Goal: Find contact information: Find contact information

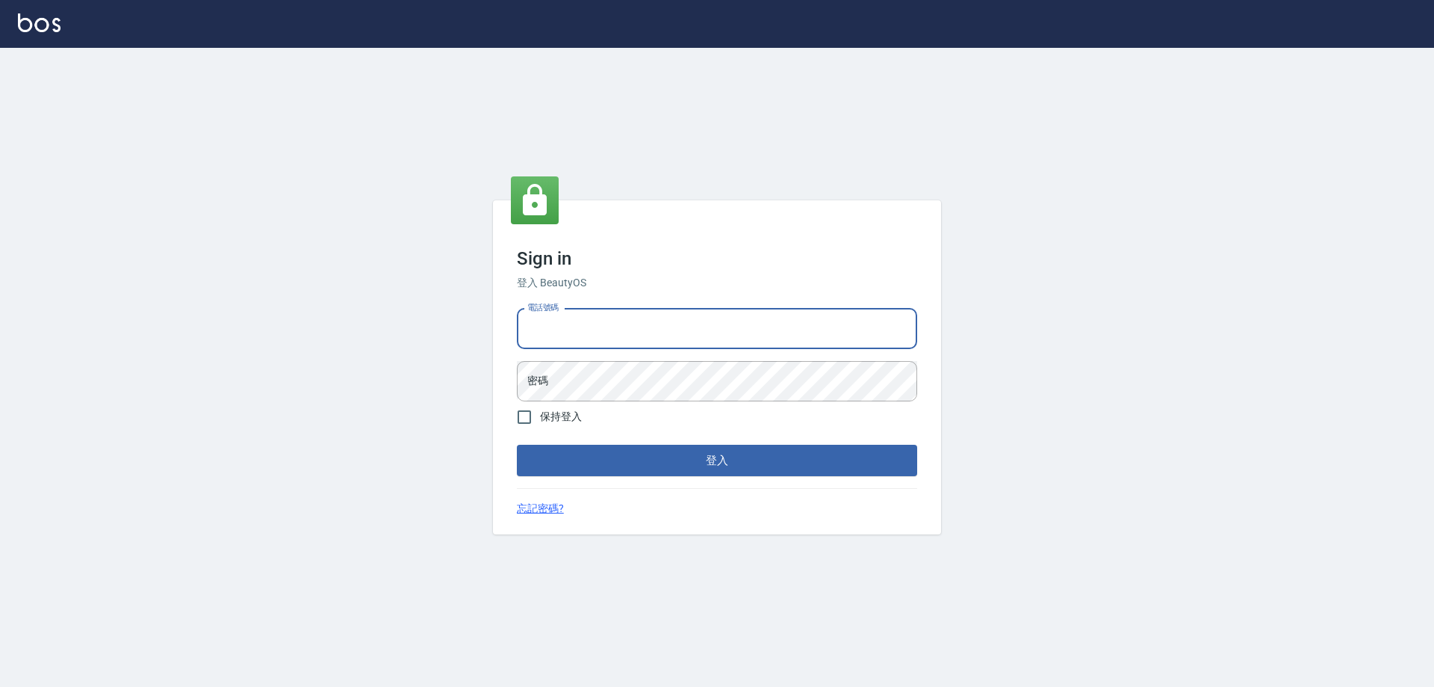
click at [656, 329] on input "電話號碼" at bounding box center [717, 329] width 400 height 40
type input "0910967130"
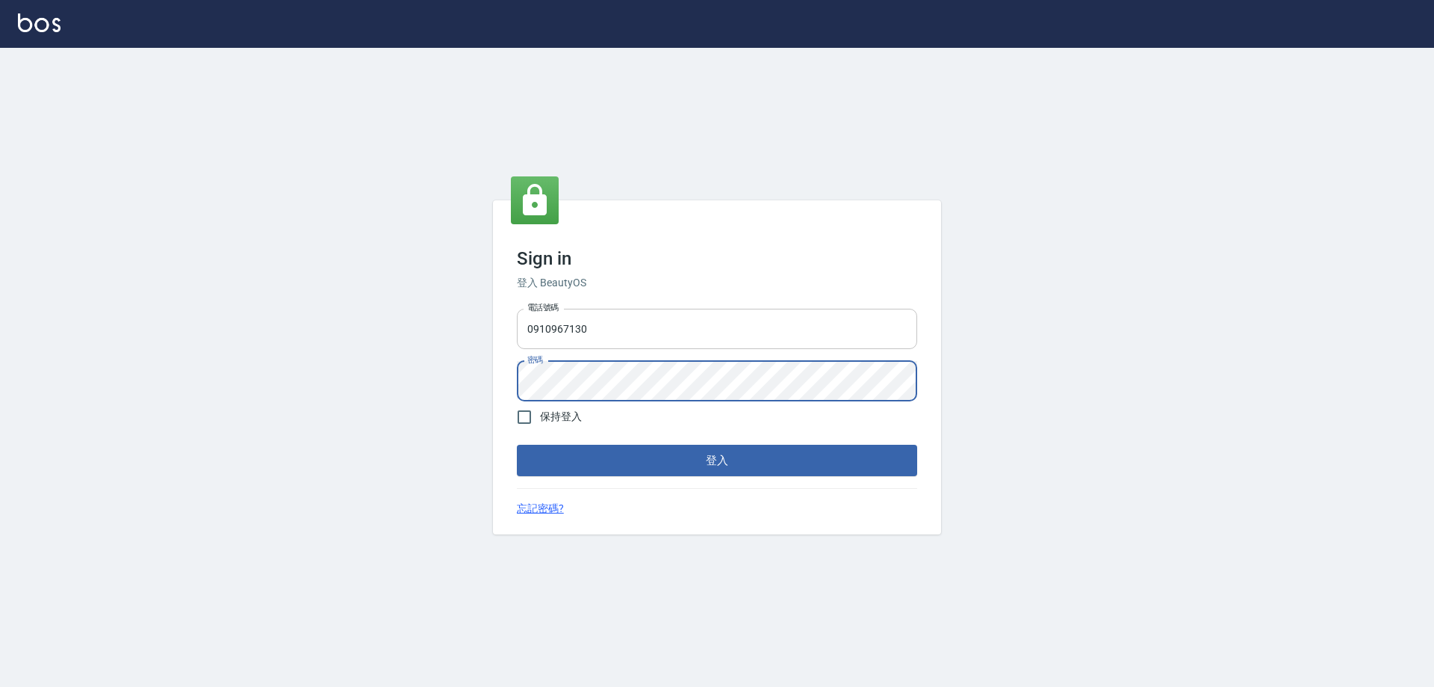
click at [517, 445] on button "登入" at bounding box center [717, 460] width 400 height 31
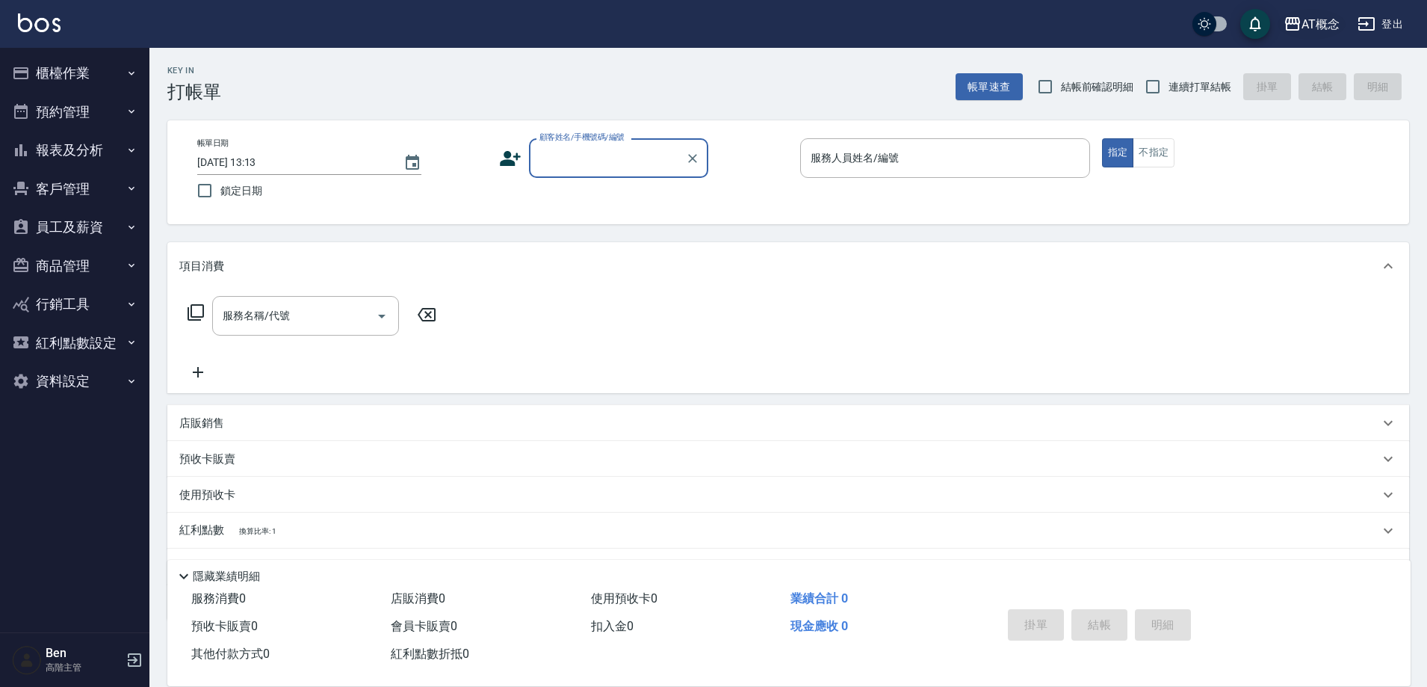
click at [1315, 15] on div "AT概念" at bounding box center [1320, 24] width 38 height 19
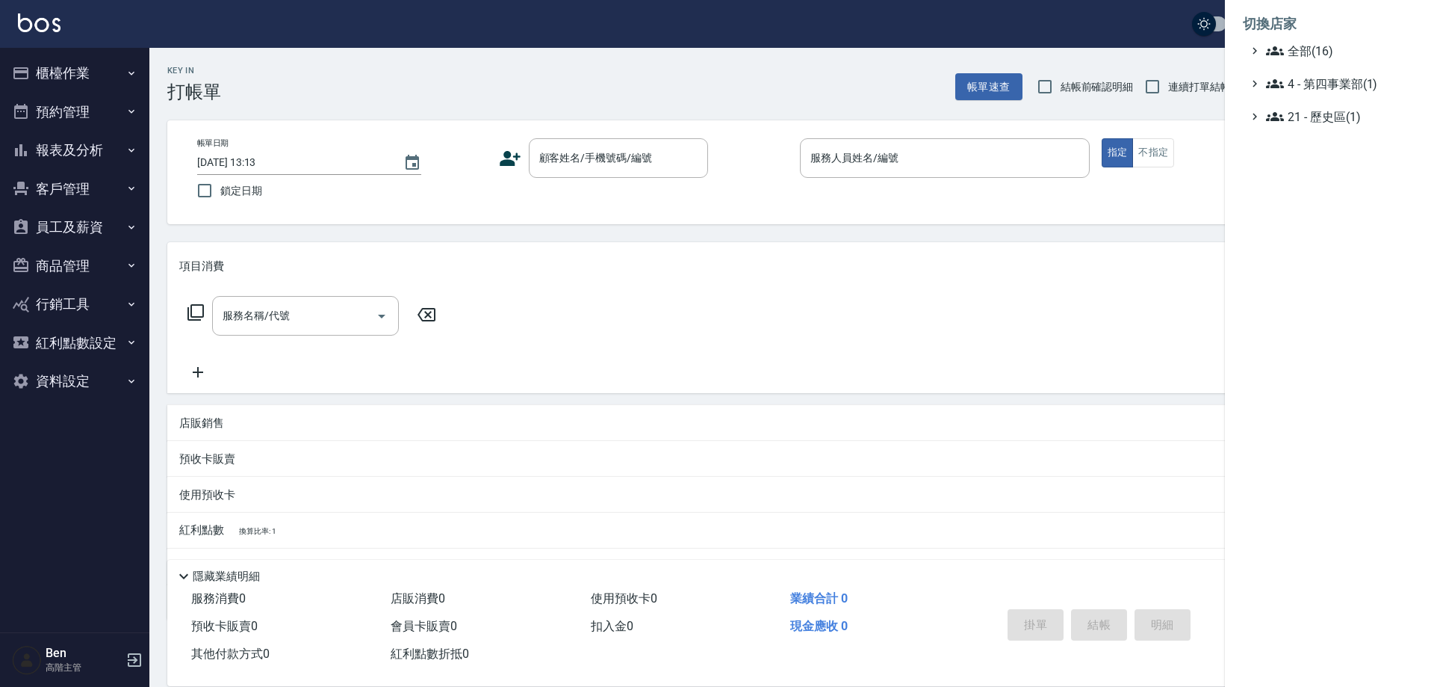
click at [1340, 37] on li "切換店家" at bounding box center [1329, 24] width 173 height 36
click at [1341, 43] on span "全部(16)" at bounding box center [1338, 51] width 144 height 18
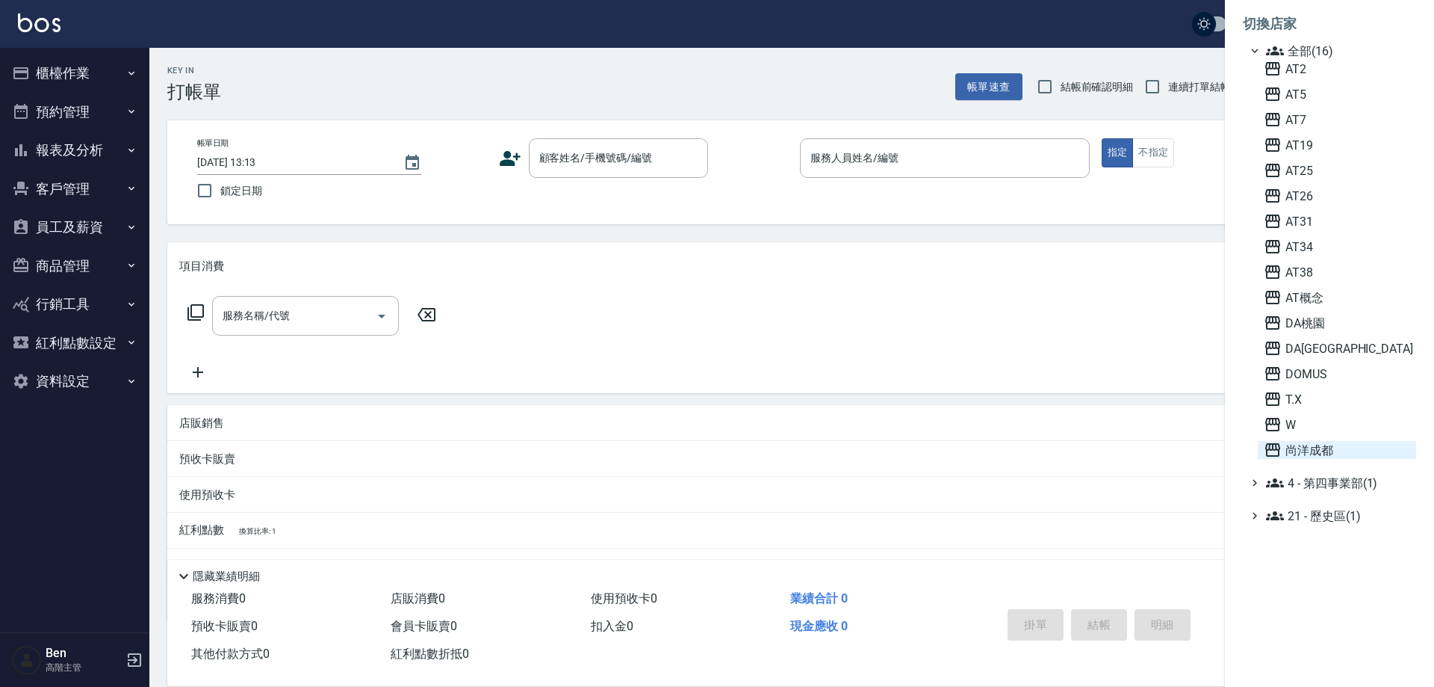
click at [1338, 442] on span "尚洋成都" at bounding box center [1337, 450] width 146 height 18
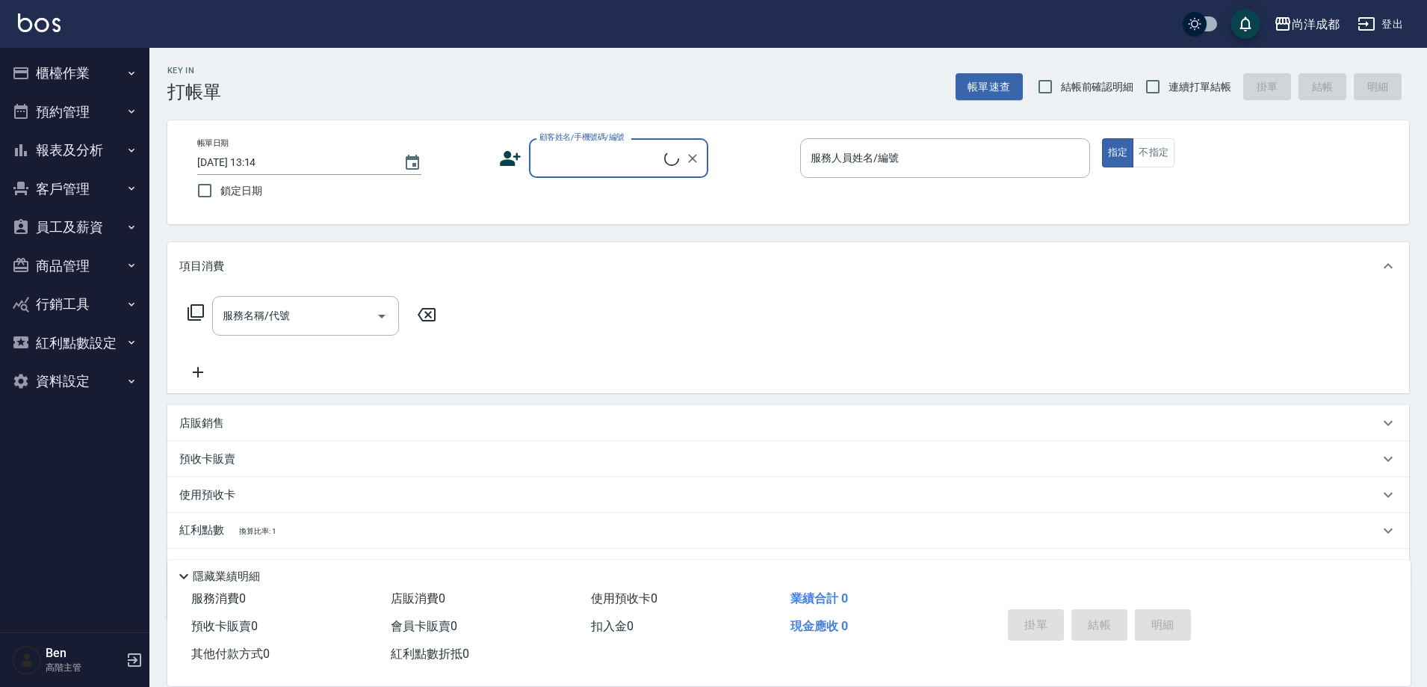
click at [87, 221] on button "員工及薪資" at bounding box center [74, 227] width 137 height 39
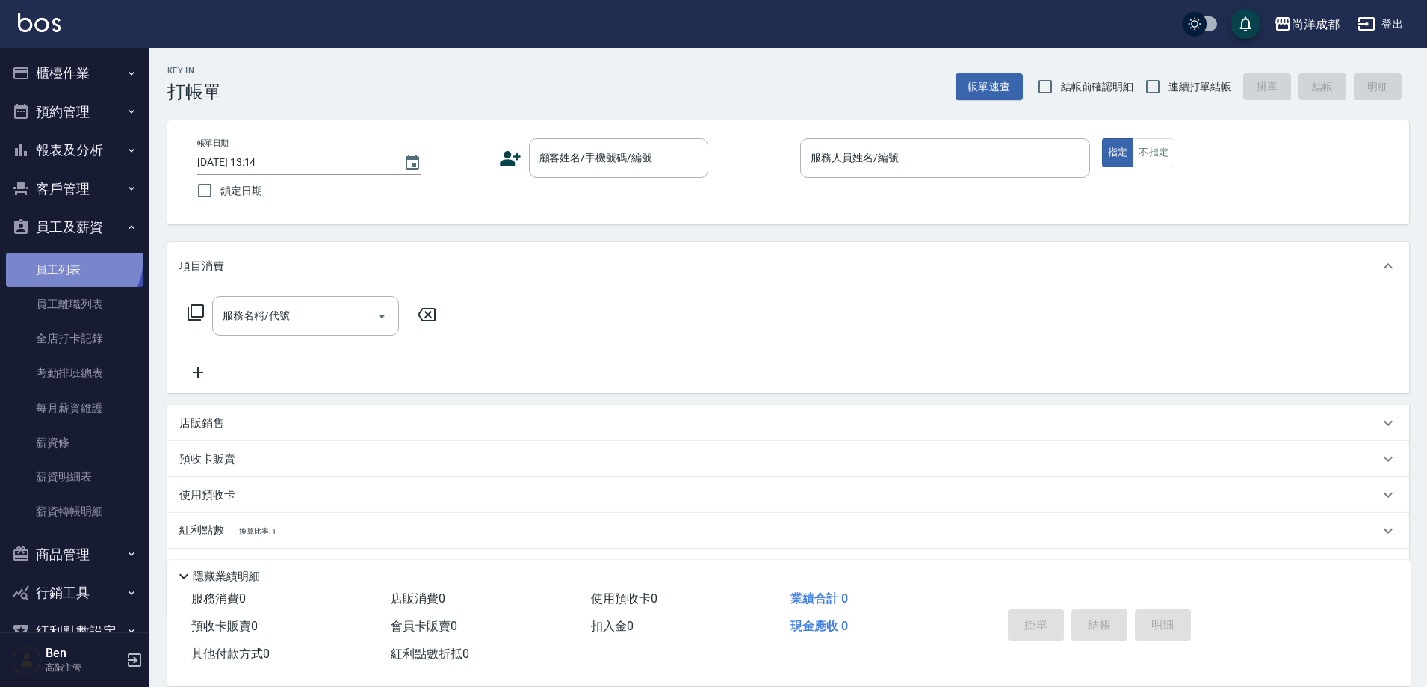
click at [71, 257] on link "員工列表" at bounding box center [74, 270] width 137 height 34
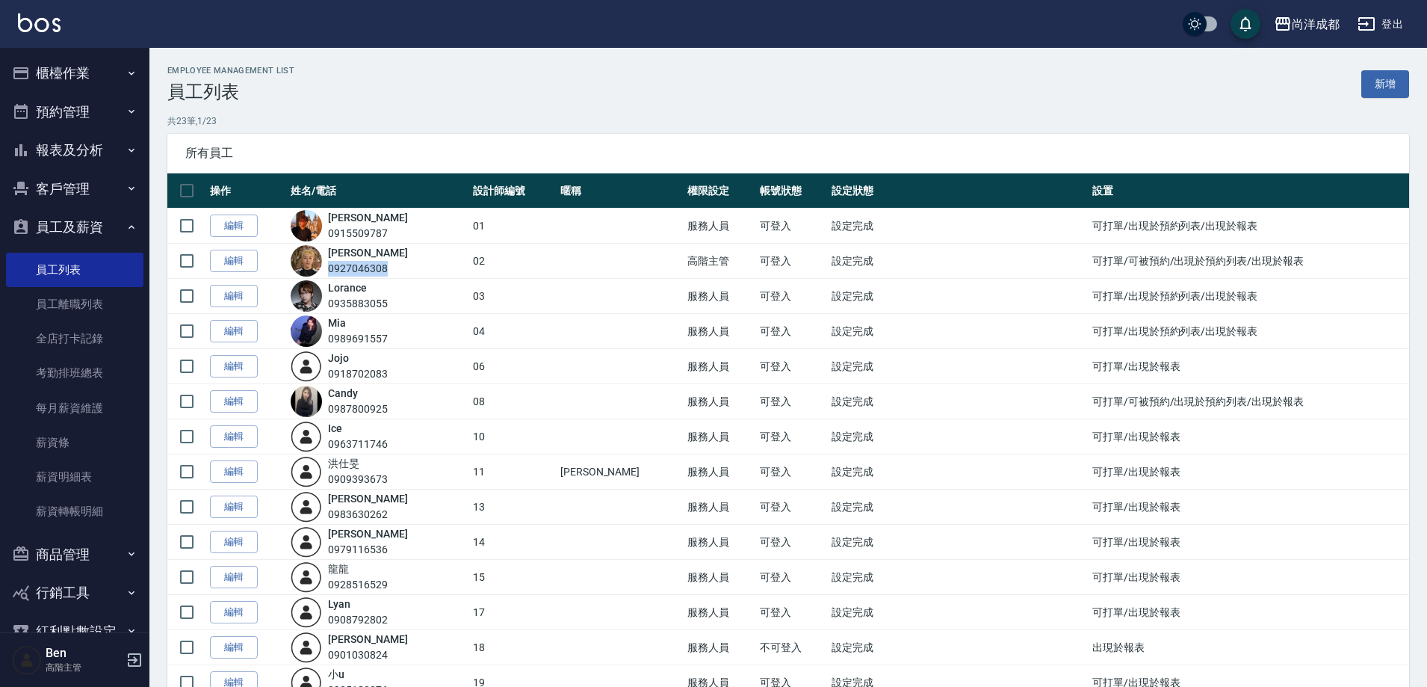
drag, startPoint x: 338, startPoint y: 268, endPoint x: 426, endPoint y: 275, distance: 88.4
click at [426, 275] on div "[PERSON_NAME] 0927046308" at bounding box center [378, 260] width 175 height 31
copy div "0927046308"
